Goal: Book appointment/travel/reservation

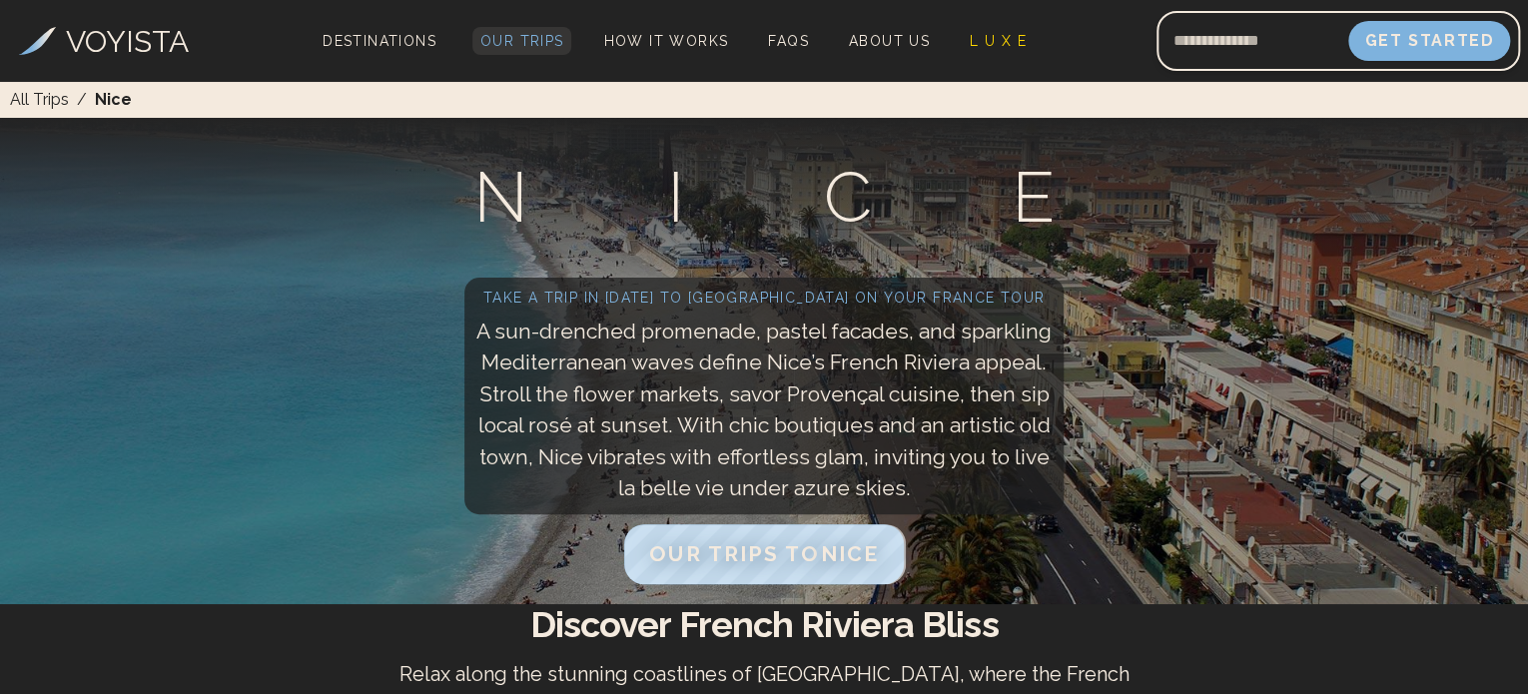
click at [525, 36] on span "Our Trips" at bounding box center [522, 41] width 84 height 16
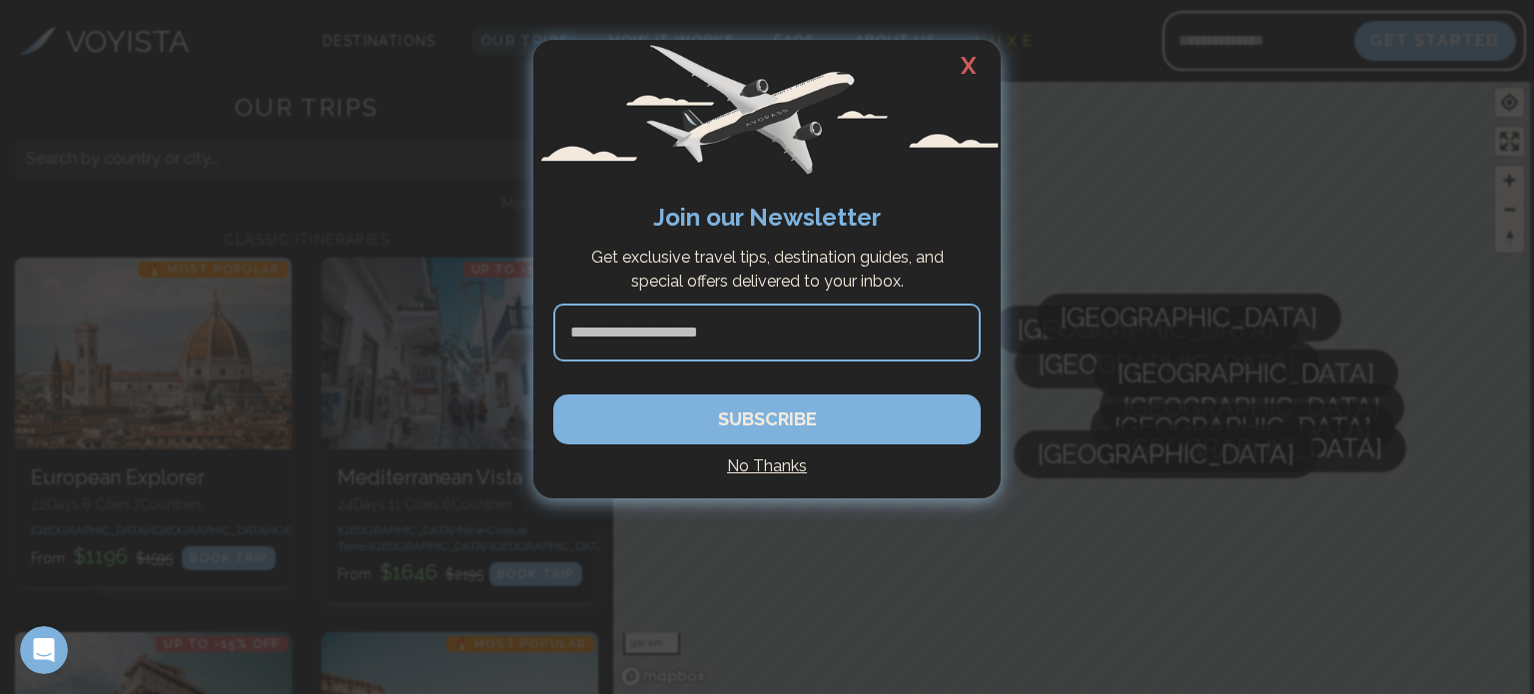
click at [970, 67] on h2 "X" at bounding box center [969, 66] width 64 height 52
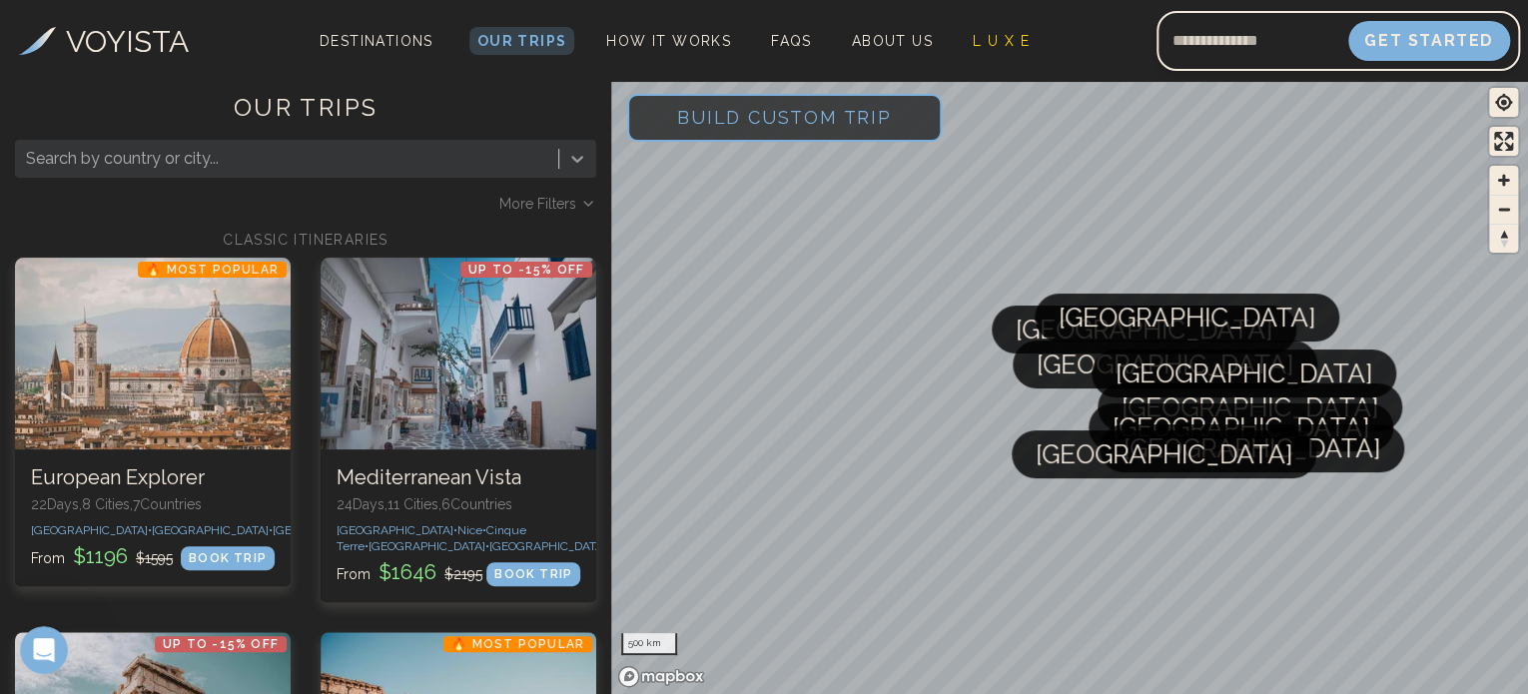
click at [568, 166] on icon at bounding box center [577, 159] width 20 height 20
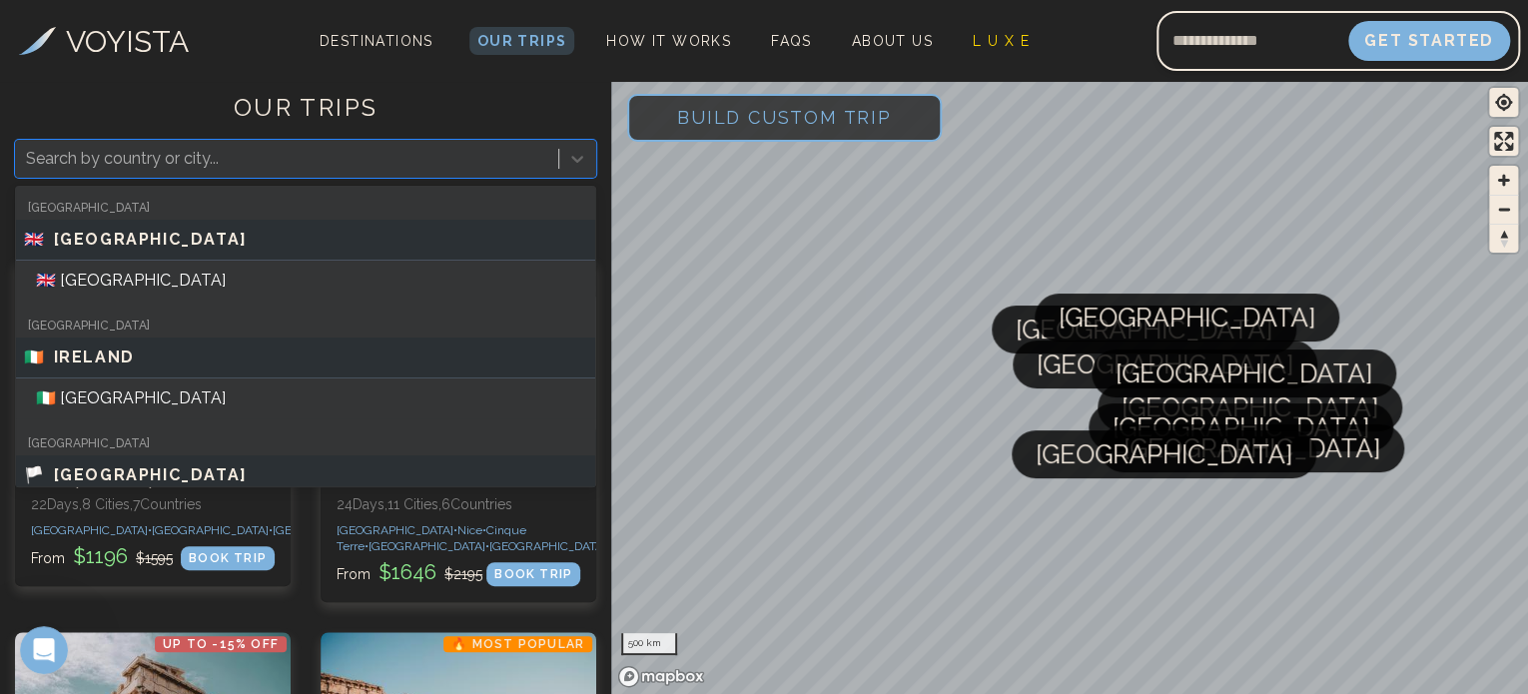
type input "*"
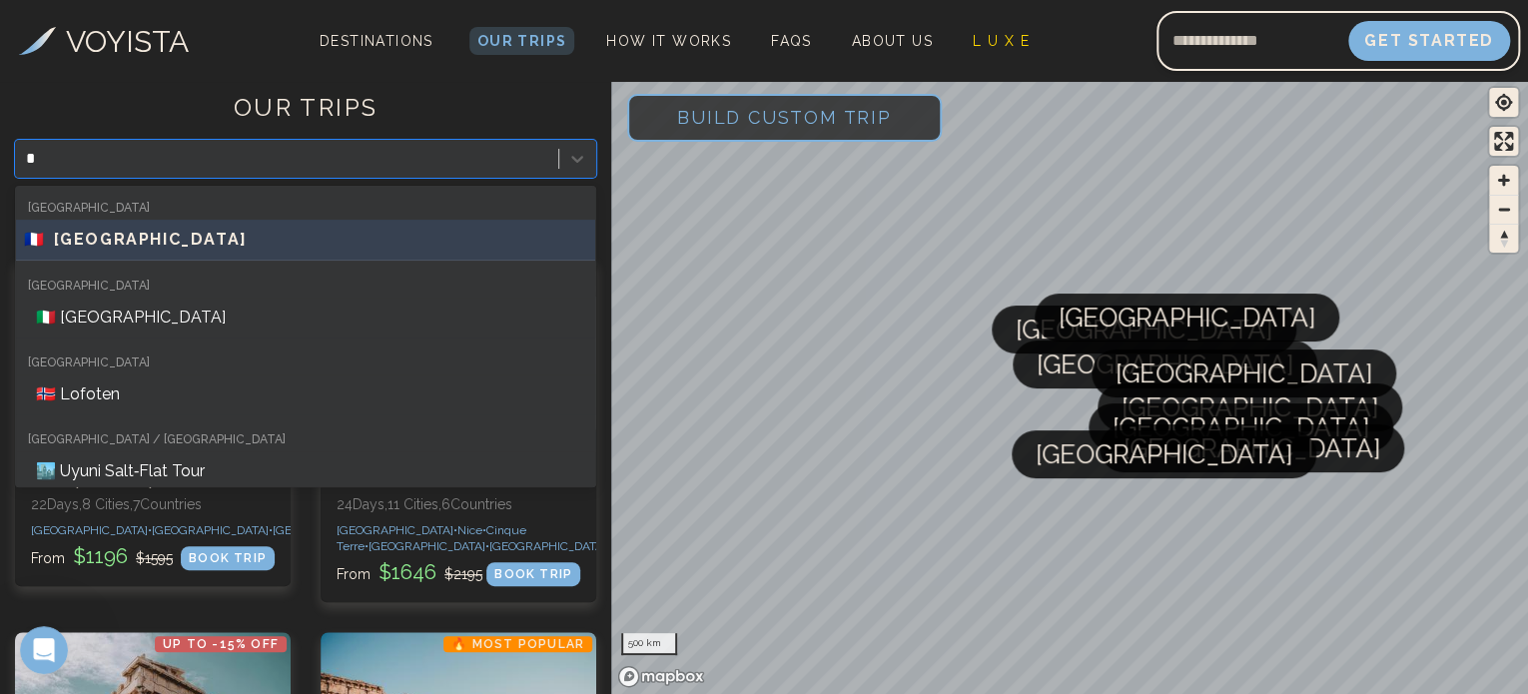
click at [479, 243] on div "🇫🇷 [GEOGRAPHIC_DATA]" at bounding box center [305, 240] width 563 height 24
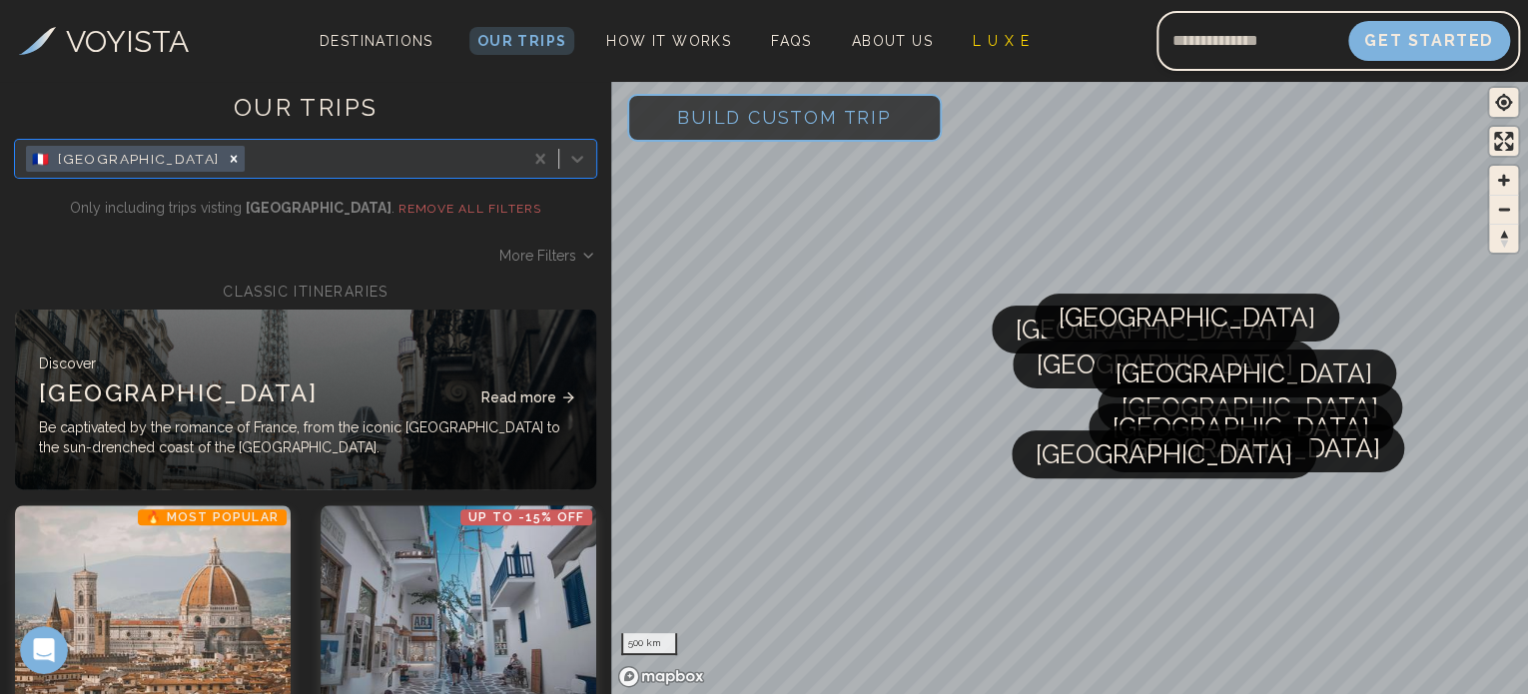
click at [527, 395] on span "Read more" at bounding box center [518, 398] width 75 height 20
